Goal: Task Accomplishment & Management: Complete application form

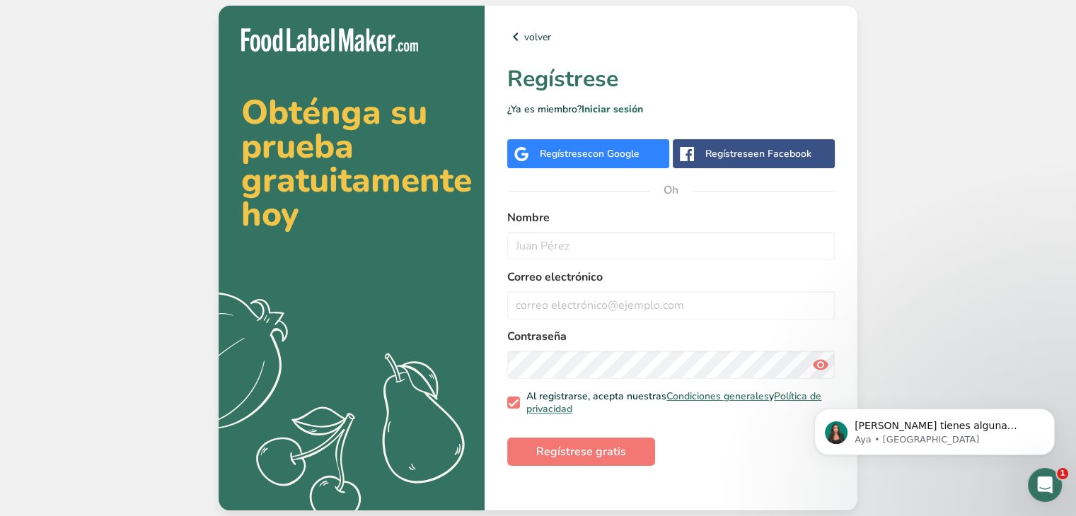
click at [580, 161] on div "Regístrese con Google" at bounding box center [588, 153] width 162 height 29
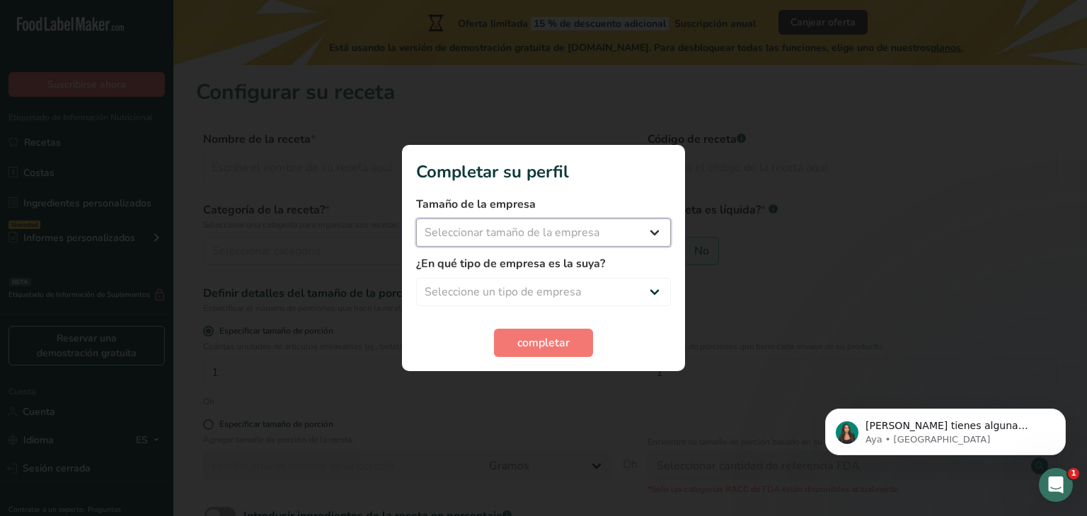
click at [579, 224] on select "Seleccionar tamaño de la empresa Menos de 10 empleados De 10 a 50 empleados De …" at bounding box center [543, 233] width 255 height 28
select select "1"
click at [416, 219] on select "Seleccionar tamaño de la empresa Menos de 10 empleados De 10 a 50 empleados De …" at bounding box center [543, 233] width 255 height 28
click at [589, 286] on select "Seleccione un tipo de empresa Fabricante de alimentos envasados Restaurante y c…" at bounding box center [543, 292] width 255 height 28
select select "3"
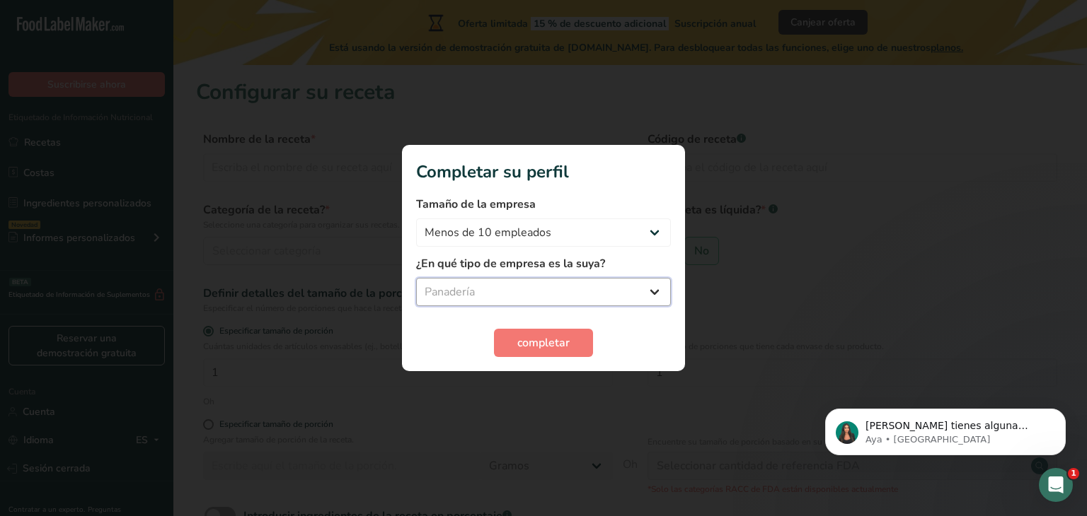
click at [416, 278] on select "Seleccione un tipo de empresa Fabricante de alimentos envasados Restaurante y c…" at bounding box center [543, 292] width 255 height 28
click at [538, 343] on font "completar" at bounding box center [543, 343] width 52 height 16
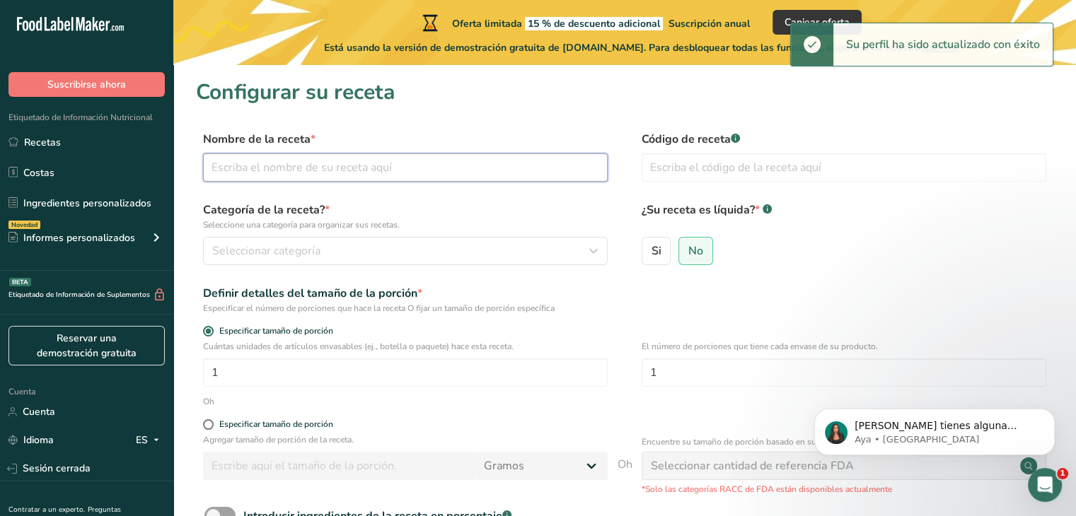
click at [278, 168] on input "text" at bounding box center [405, 168] width 405 height 28
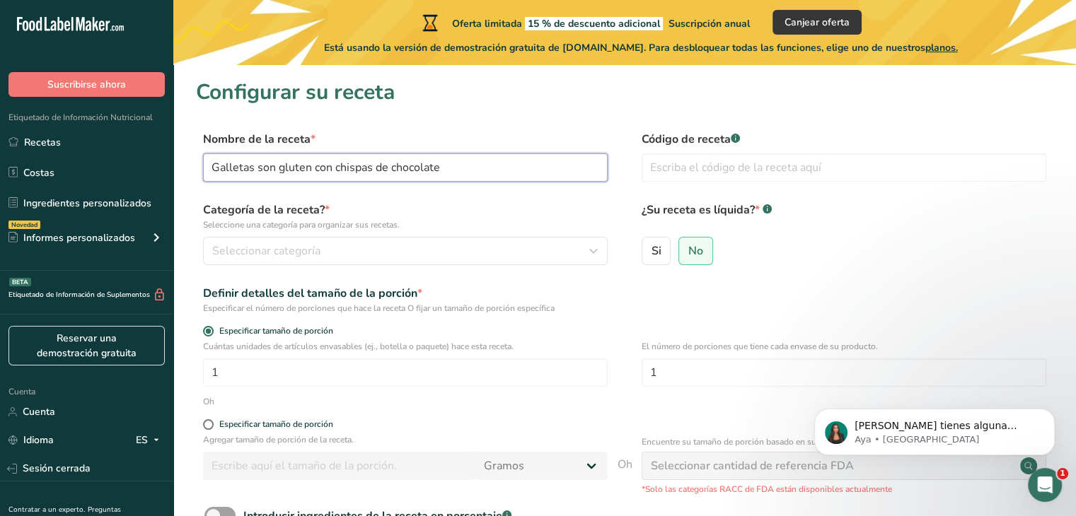
type input "Galletas son gluten con chispas de chocolate"
click at [274, 269] on div "Categoría de la receta? * Seleccione una categoría para organizar sus recetas. …" at bounding box center [624, 238] width 857 height 72
click at [282, 245] on font "Seleccionar categoría" at bounding box center [266, 251] width 108 height 16
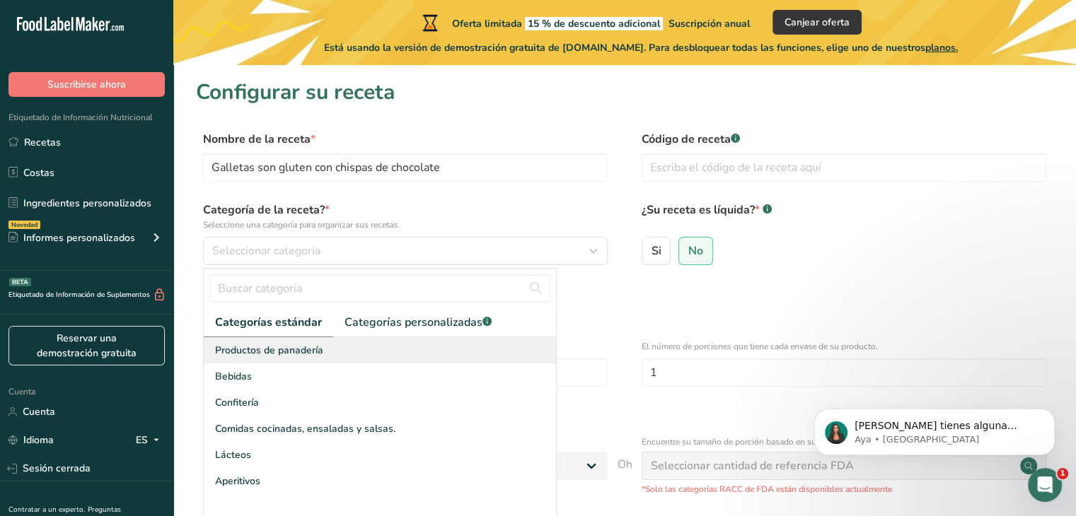
click at [274, 357] on font "Productos de panadería" at bounding box center [269, 350] width 108 height 13
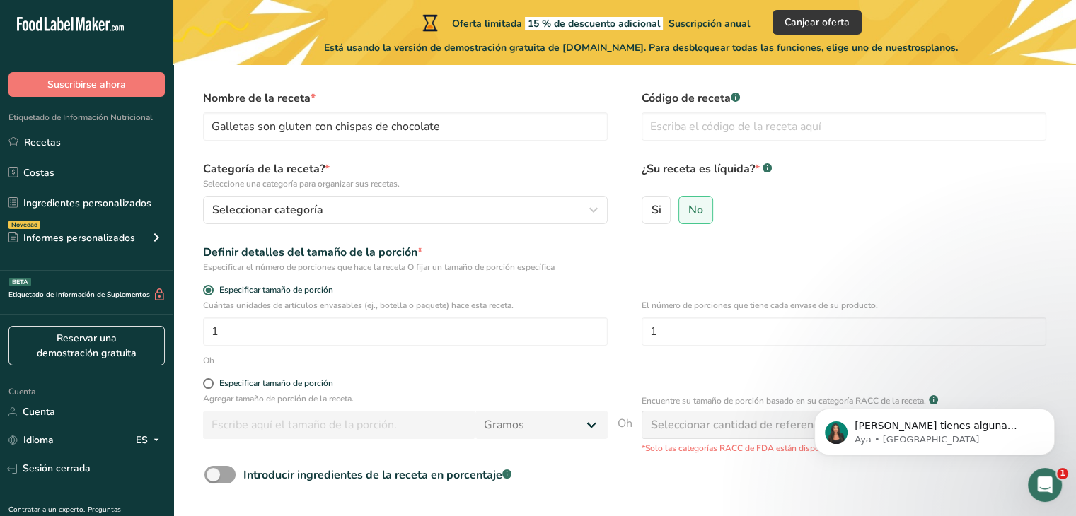
scroll to position [54, 0]
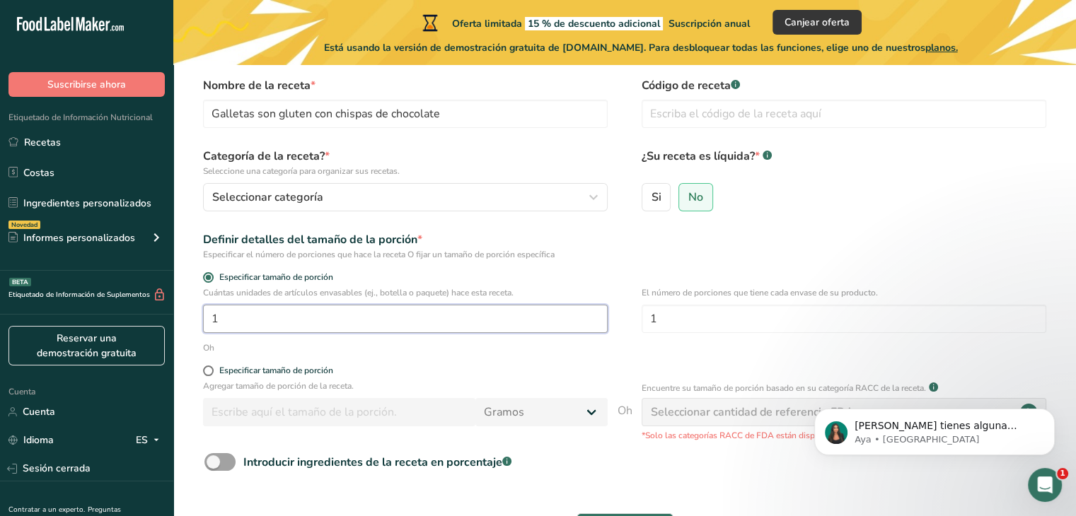
click at [278, 324] on input "1" at bounding box center [405, 319] width 405 height 28
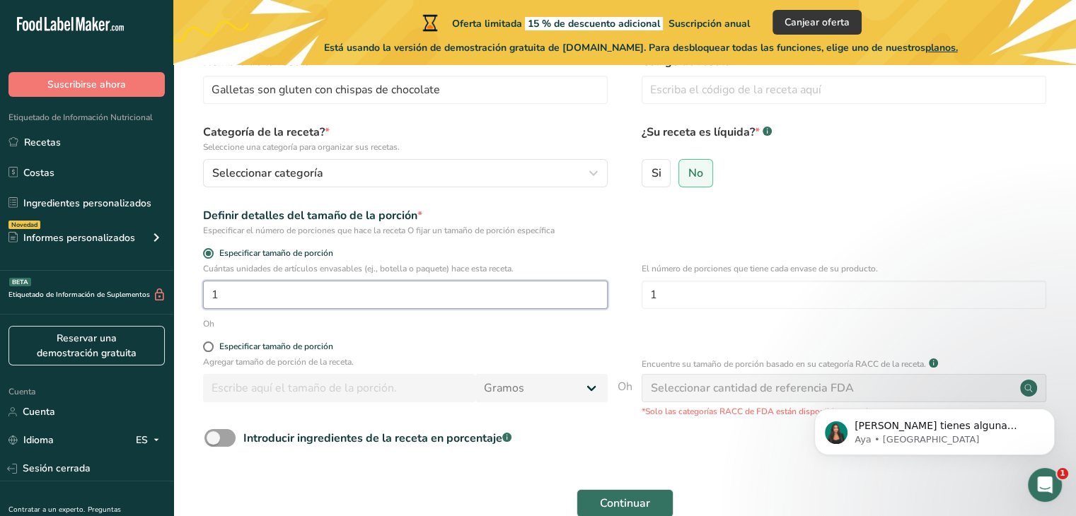
scroll to position [79, 0]
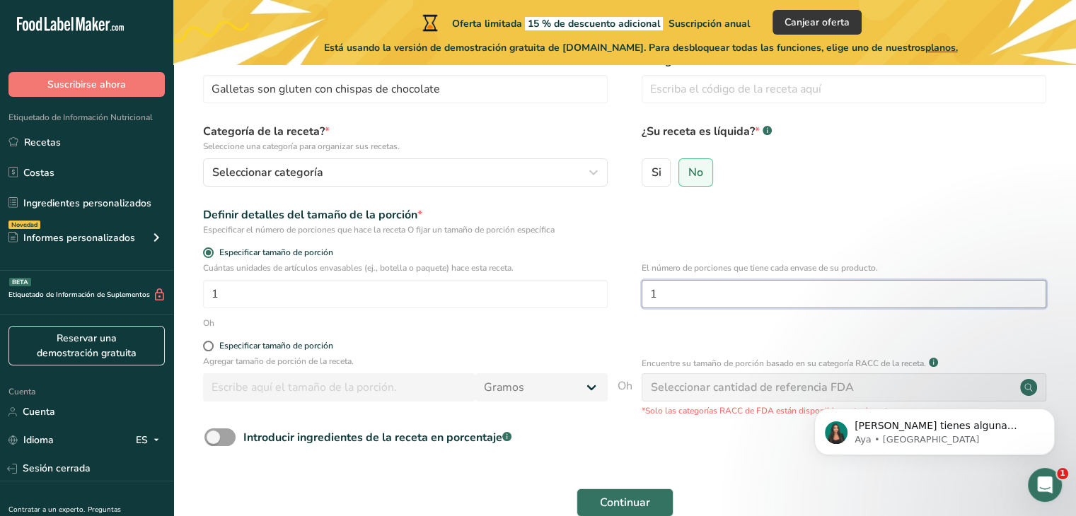
click at [702, 289] on input "1" at bounding box center [844, 294] width 405 height 28
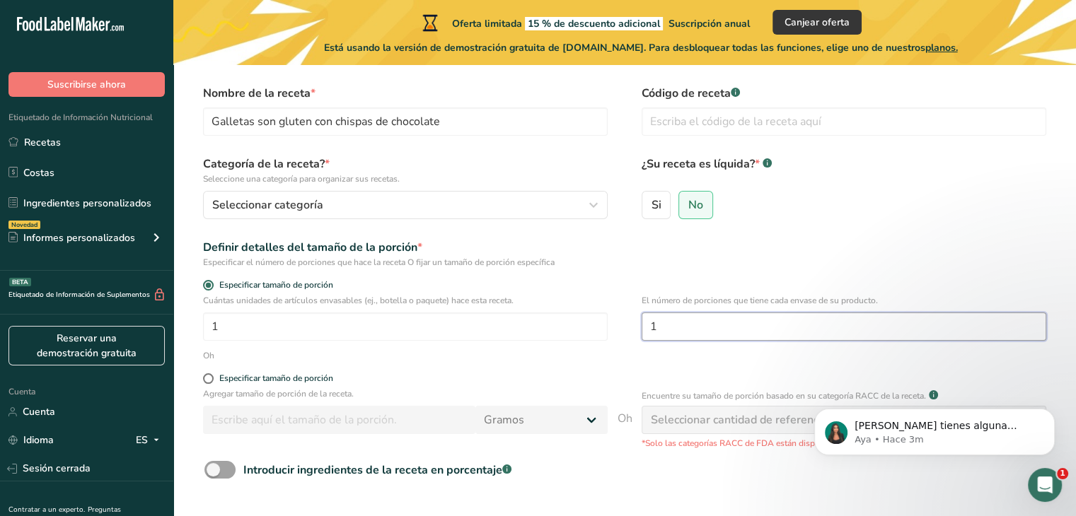
scroll to position [0, 0]
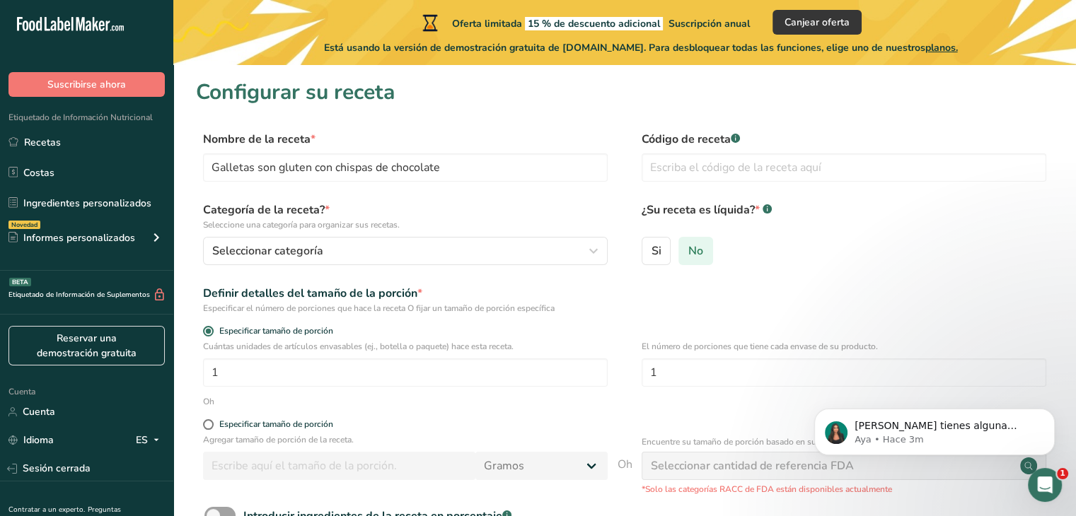
click at [698, 258] on label "No" at bounding box center [695, 251] width 35 height 28
click at [688, 255] on input "No" at bounding box center [683, 250] width 9 height 9
